Goal: Complete application form: Complete application form

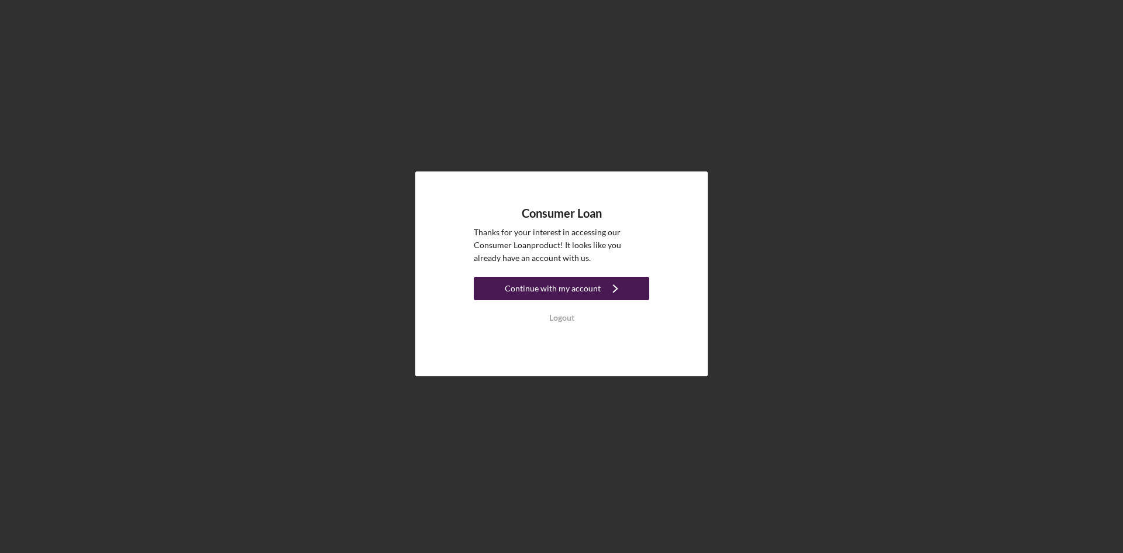
click at [557, 292] on div "Continue with my account" at bounding box center [553, 288] width 96 height 23
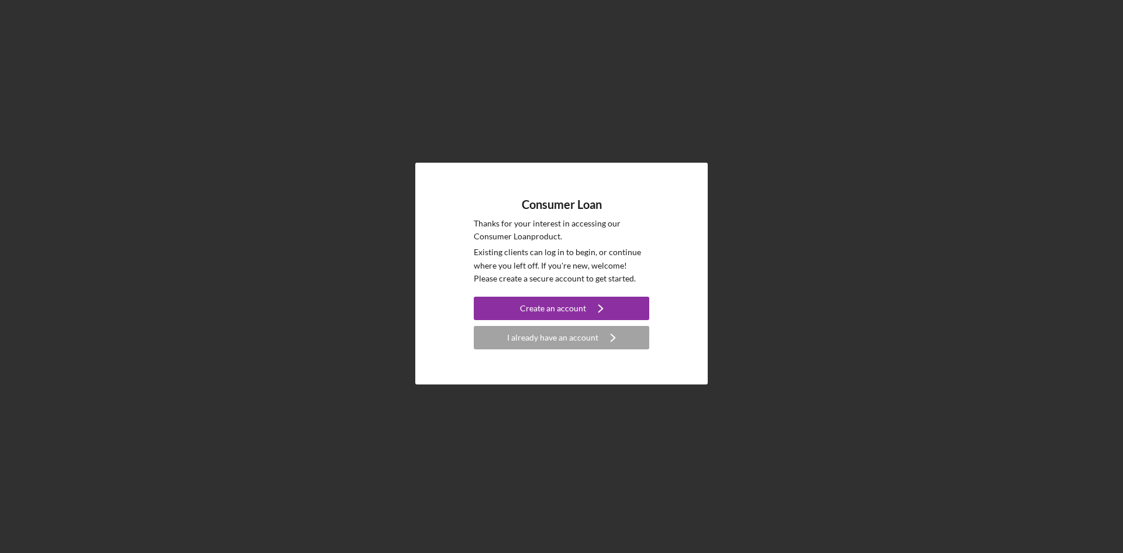
click at [521, 351] on div "Consumer Loan Thanks for your interest in accessing our Consumer Loan product. …" at bounding box center [561, 274] width 292 height 222
click at [526, 340] on div "I already have an account" at bounding box center [552, 337] width 91 height 23
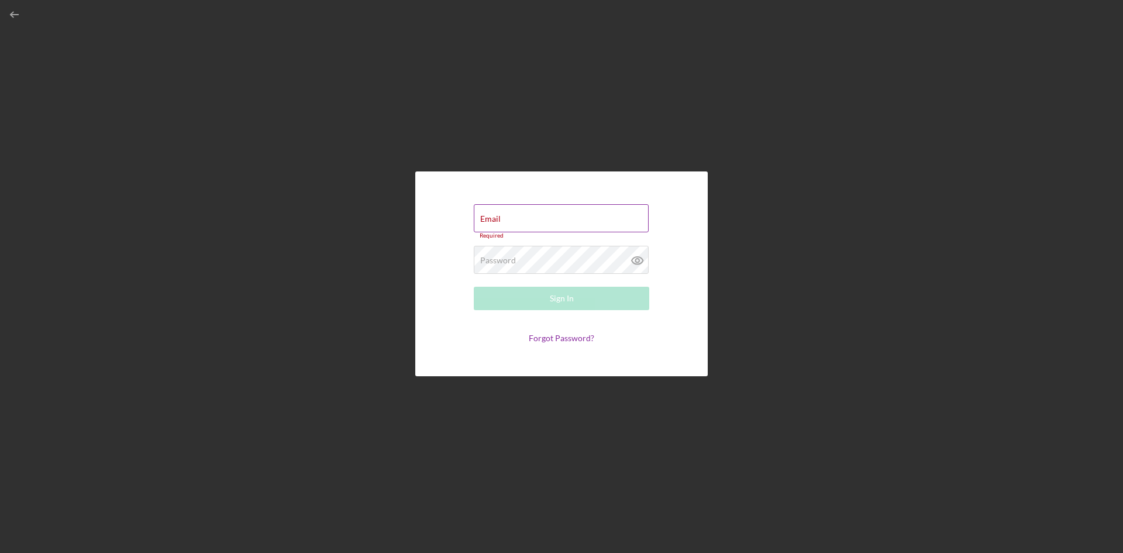
click at [503, 218] on div "Email Required" at bounding box center [561, 221] width 175 height 35
drag, startPoint x: 506, startPoint y: 213, endPoint x: 506, endPoint y: 221, distance: 8.2
click at [506, 221] on input "Email" at bounding box center [561, 218] width 175 height 28
type input "[EMAIL_ADDRESS][DOMAIN_NAME]"
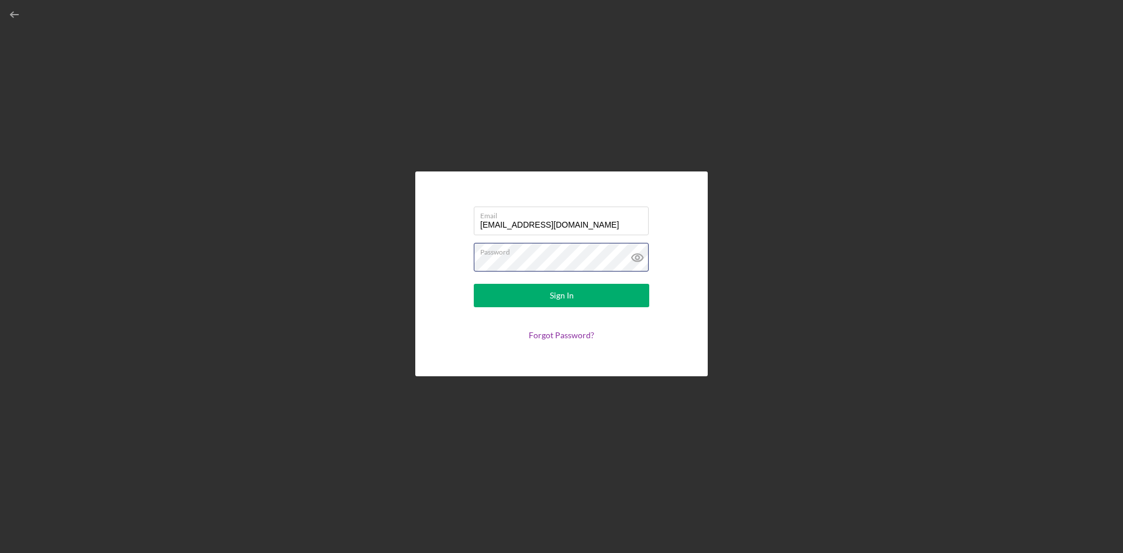
click at [474, 284] on button "Sign In" at bounding box center [561, 295] width 175 height 23
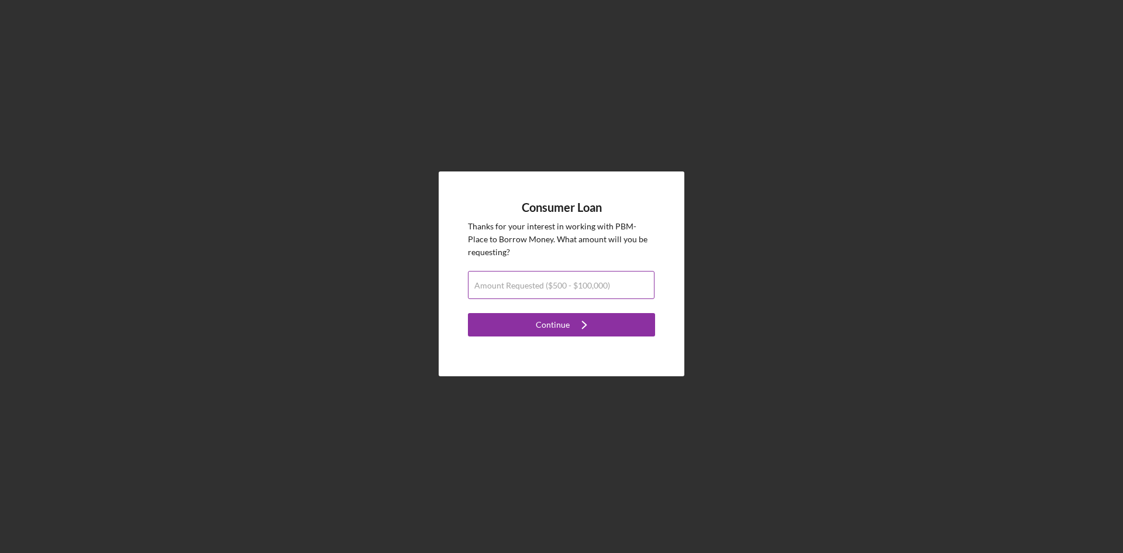
click at [540, 287] on label "Amount Requested ($500 - $100,000)" at bounding box center [542, 285] width 136 height 9
click at [540, 287] on input "Amount Requested ($500 - $100,000)" at bounding box center [561, 285] width 187 height 28
type input "$100,000"
click at [468, 313] on button "Continue Icon/Navigate" at bounding box center [561, 324] width 187 height 23
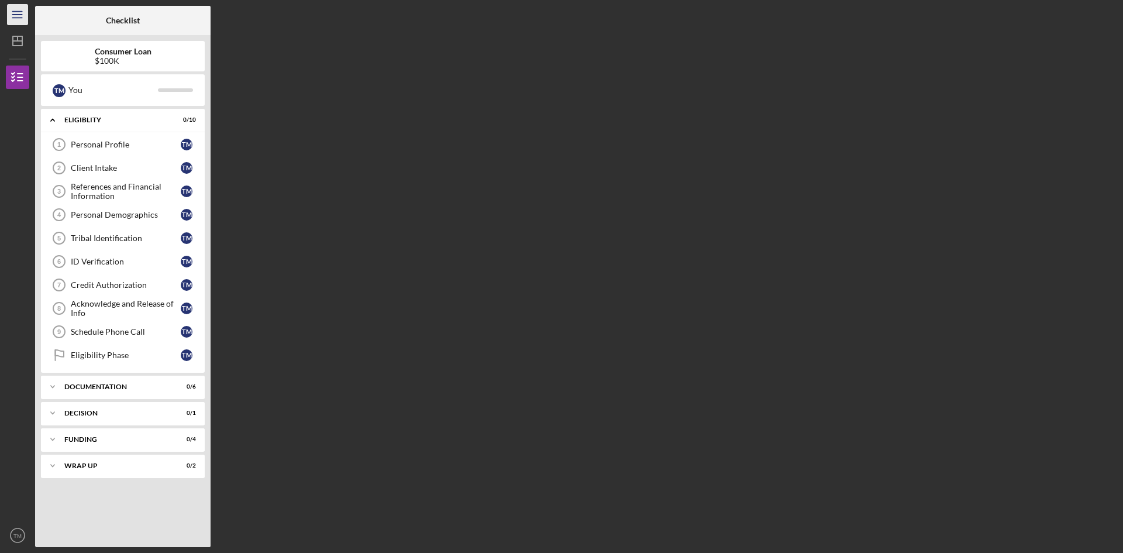
click at [14, 13] on icon "Icon/Menu" at bounding box center [18, 15] width 26 height 26
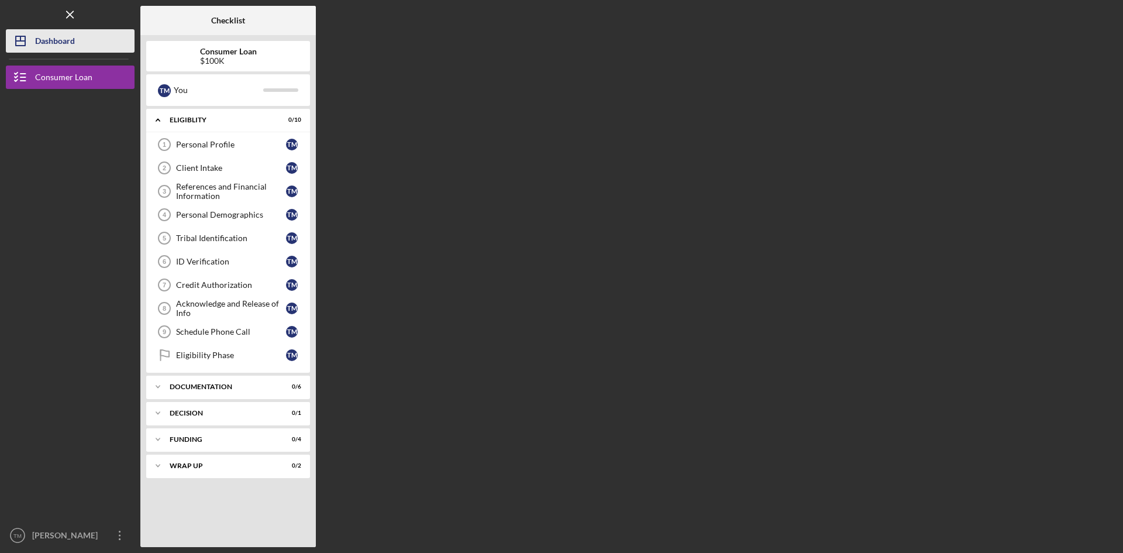
click at [47, 36] on div "Dashboard" at bounding box center [55, 42] width 40 height 26
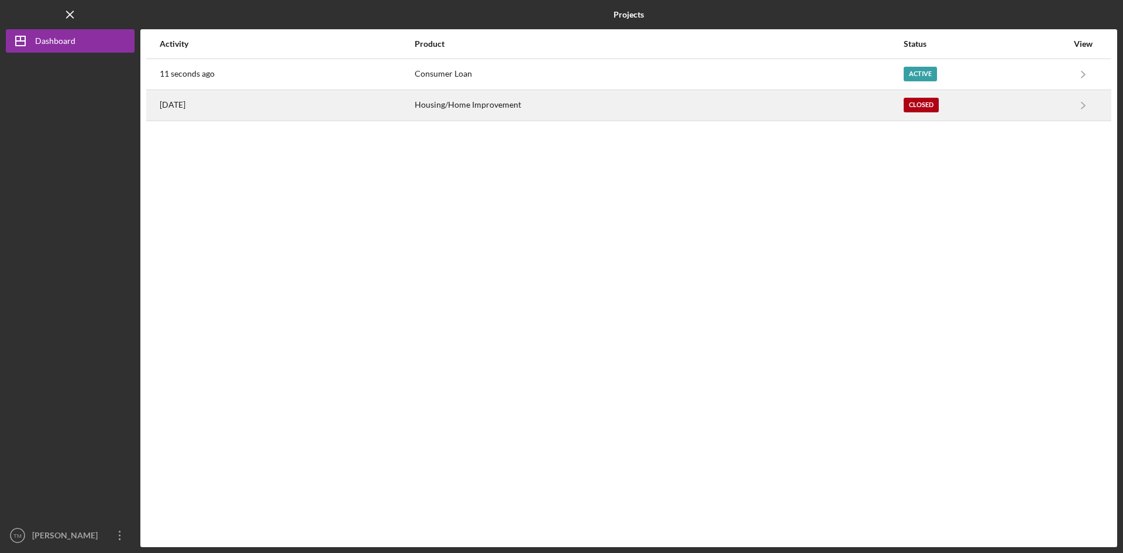
click at [367, 115] on div "[DATE]" at bounding box center [287, 105] width 254 height 29
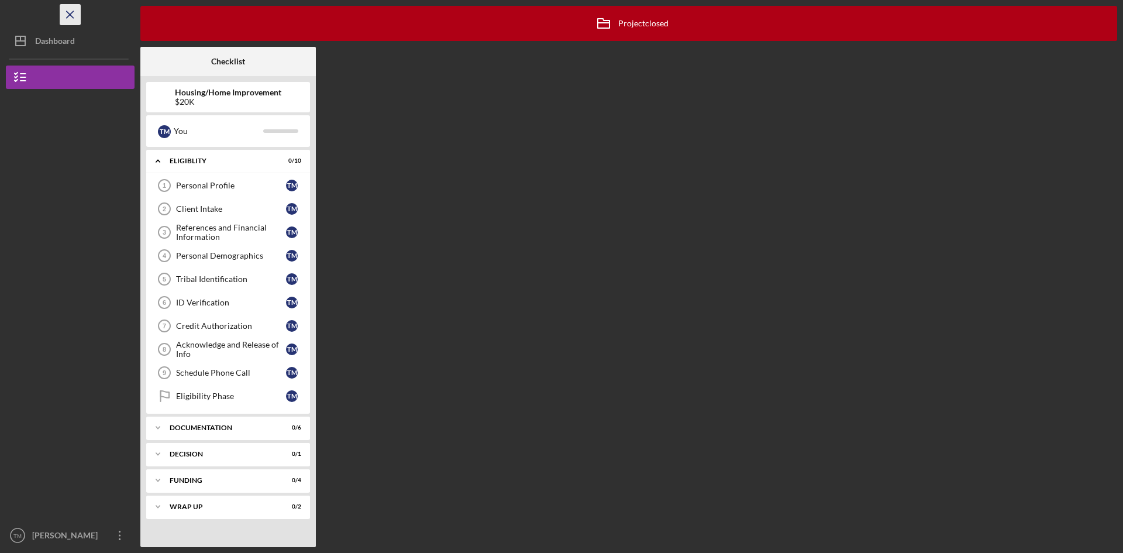
click at [60, 10] on icon "Icon/Menu Close" at bounding box center [70, 15] width 26 height 26
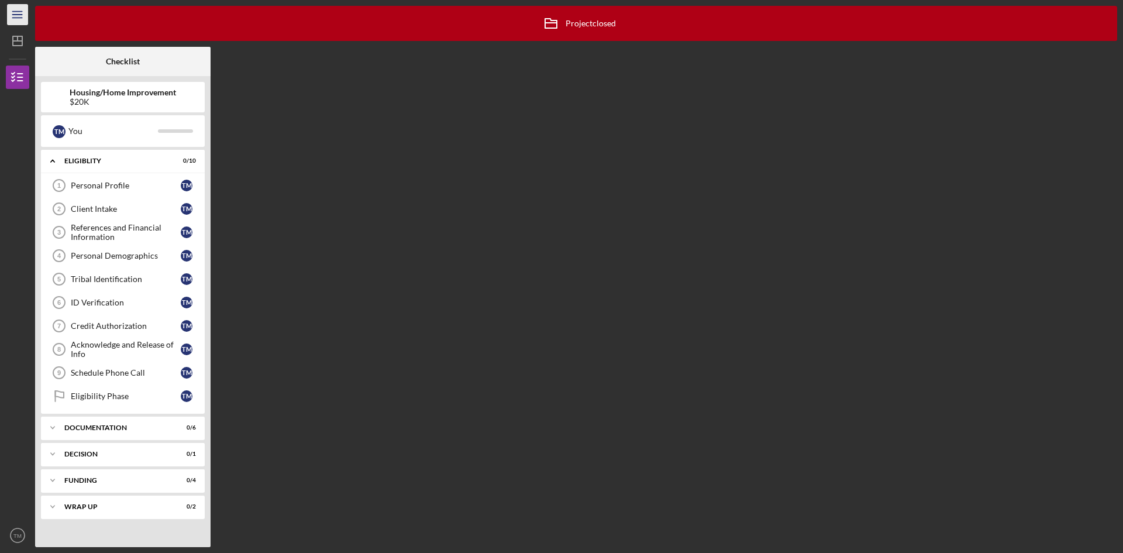
click at [23, 12] on icon "Icon/Menu" at bounding box center [18, 15] width 26 height 26
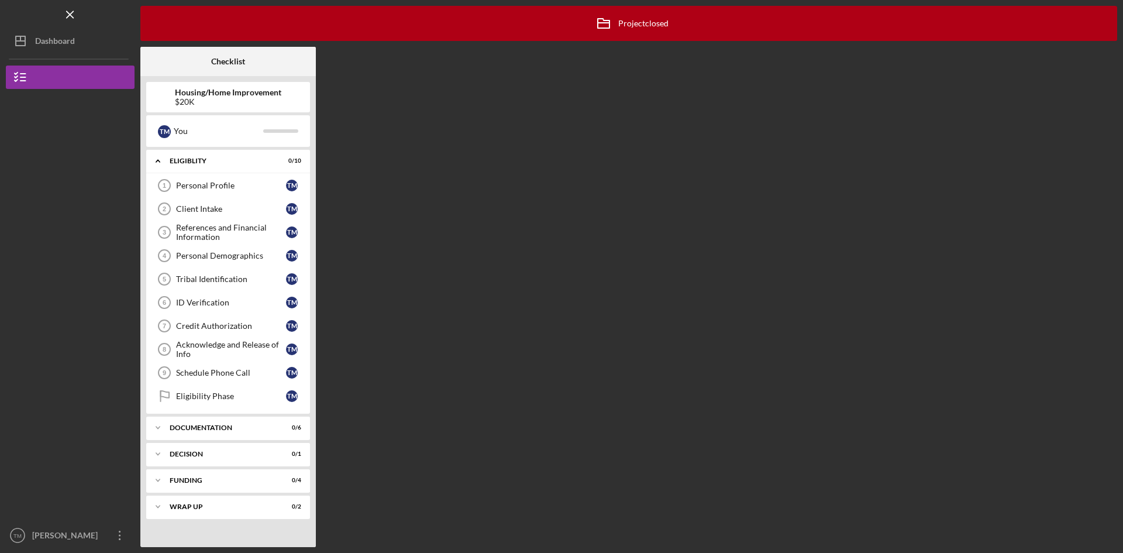
click at [205, 97] on div "$20K" at bounding box center [228, 101] width 106 height 9
click at [65, 18] on icon "Icon/Menu Close" at bounding box center [70, 15] width 26 height 26
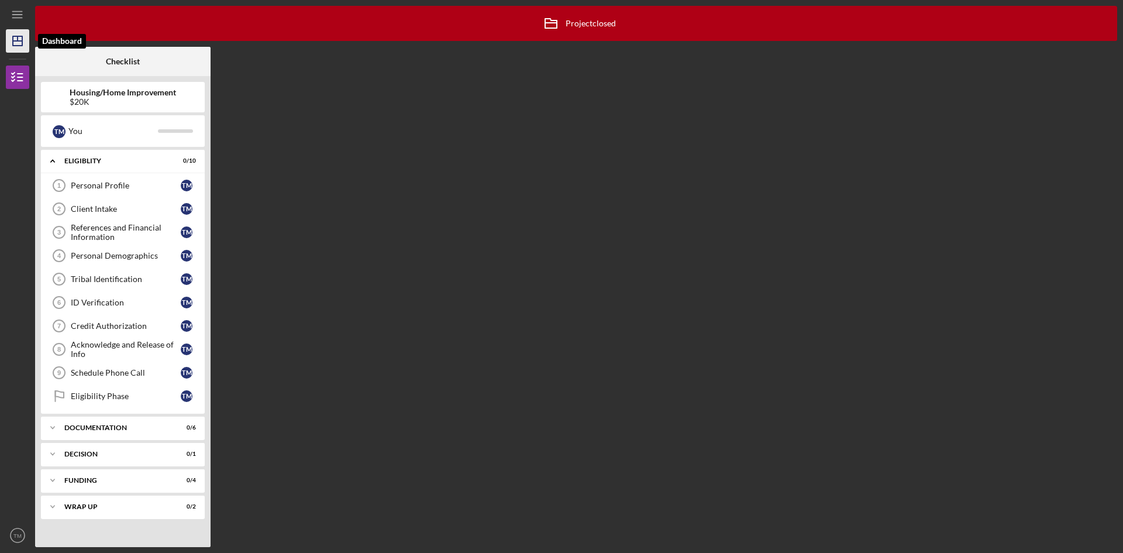
click at [12, 44] on icon "Icon/Dashboard" at bounding box center [17, 40] width 29 height 29
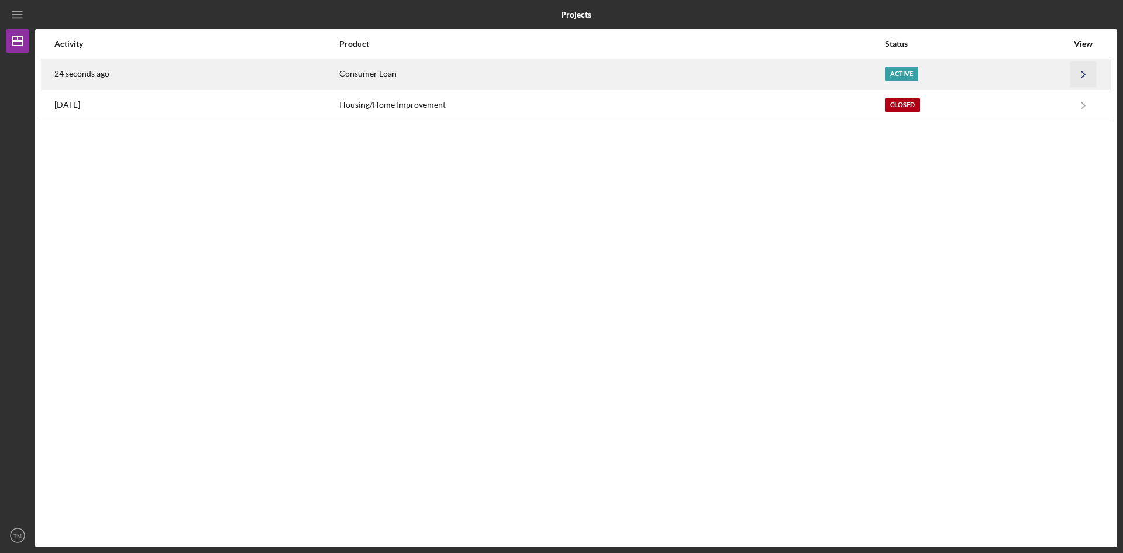
click at [1077, 67] on icon "Icon/Navigate" at bounding box center [1083, 74] width 26 height 26
